Goal: Task Accomplishment & Management: Use online tool/utility

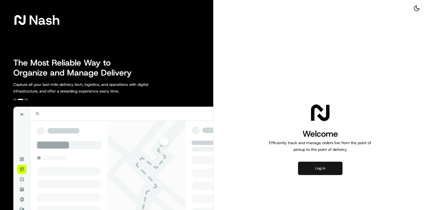
click at [318, 169] on button "Log in" at bounding box center [320, 168] width 44 height 13
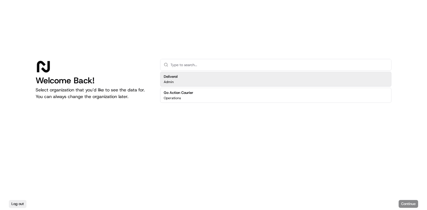
click at [194, 82] on div "Deliverol Admin" at bounding box center [275, 79] width 231 height 15
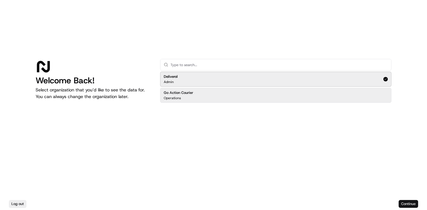
click at [406, 205] on button "Continue" at bounding box center [408, 204] width 19 height 8
